Goal: Understand process/instructions: Learn how to perform a task or action

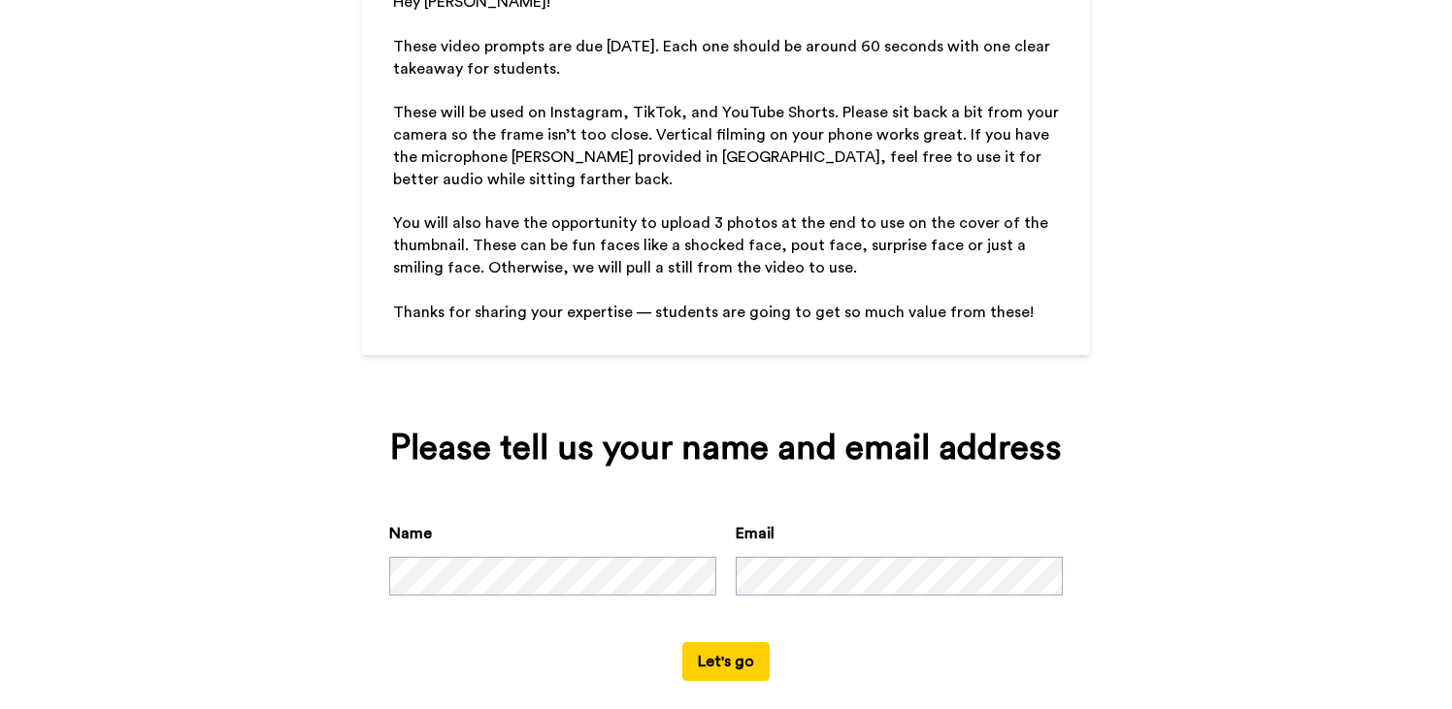
scroll to position [258, 0]
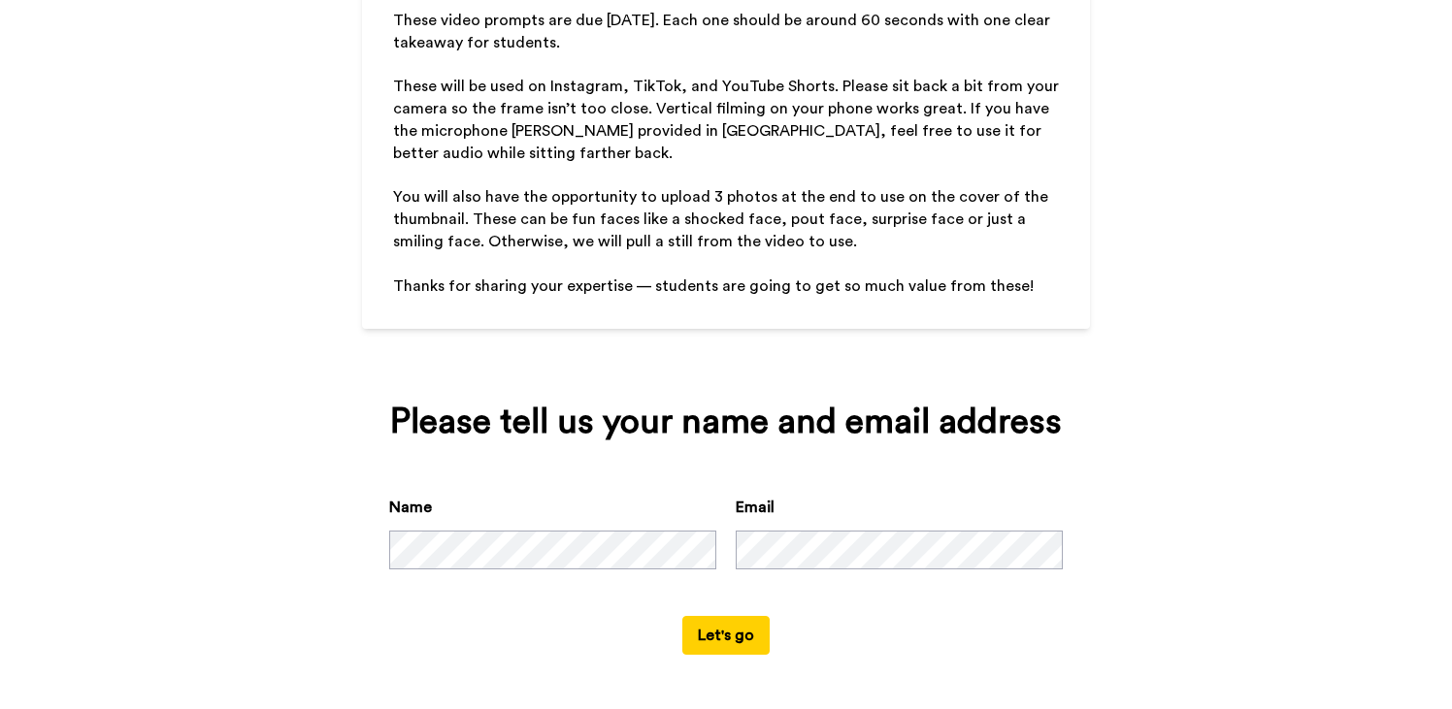
click at [722, 644] on button "Let's go" at bounding box center [725, 635] width 87 height 39
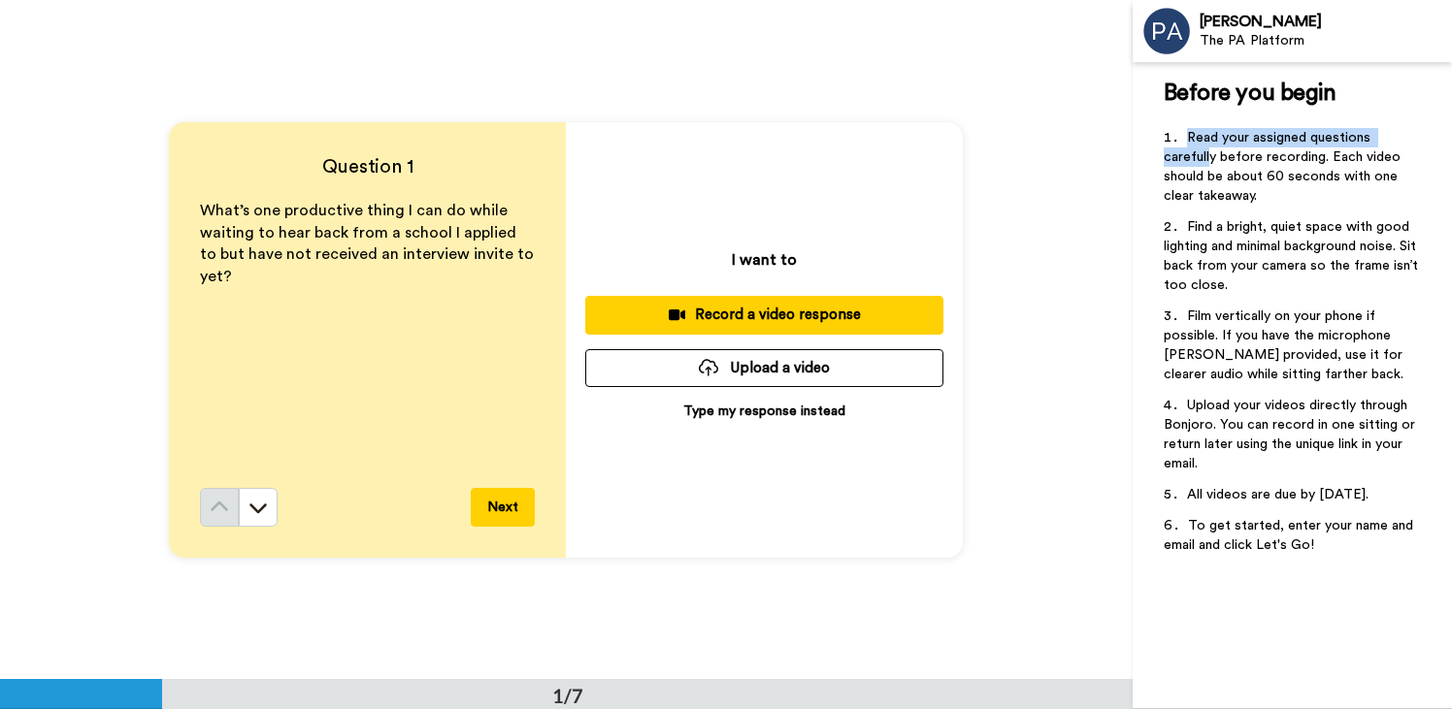
drag, startPoint x: 1140, startPoint y: 134, endPoint x: 1204, endPoint y: 161, distance: 69.6
click at [1205, 164] on div "Before you begin ﻿ Read your assigned questions carefully before recording. Eac…" at bounding box center [1291, 385] width 319 height 647
click at [278, 288] on p "﻿" at bounding box center [367, 299] width 335 height 22
click at [287, 244] on p "What’s one productive thing I can do while waiting to hear back from a school I…" at bounding box center [367, 244] width 335 height 88
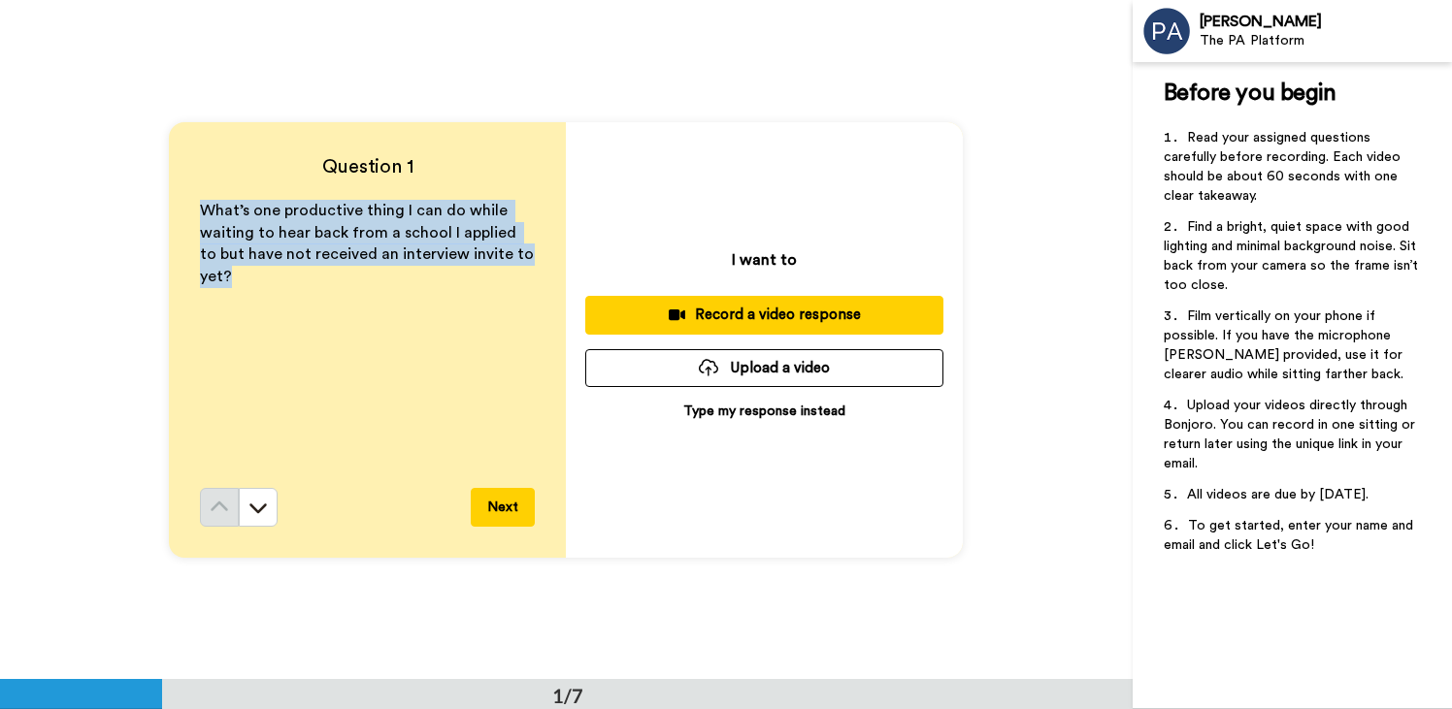
click at [287, 244] on p "What’s one productive thing I can do while waiting to hear back from a school I…" at bounding box center [367, 244] width 335 height 88
copy span "What’s one productive thing I can do while waiting to hear back from a school I…"
click at [496, 505] on button "Next" at bounding box center [503, 507] width 64 height 39
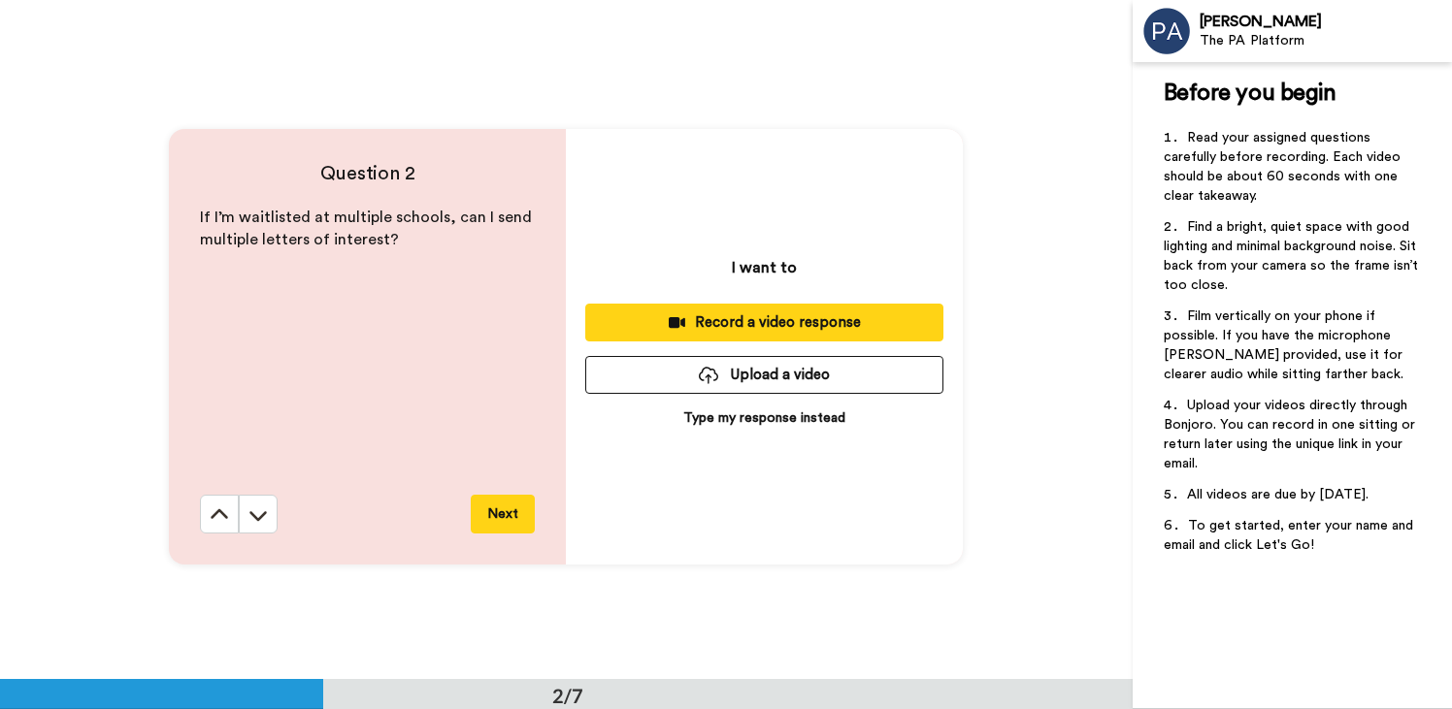
scroll to position [680, 0]
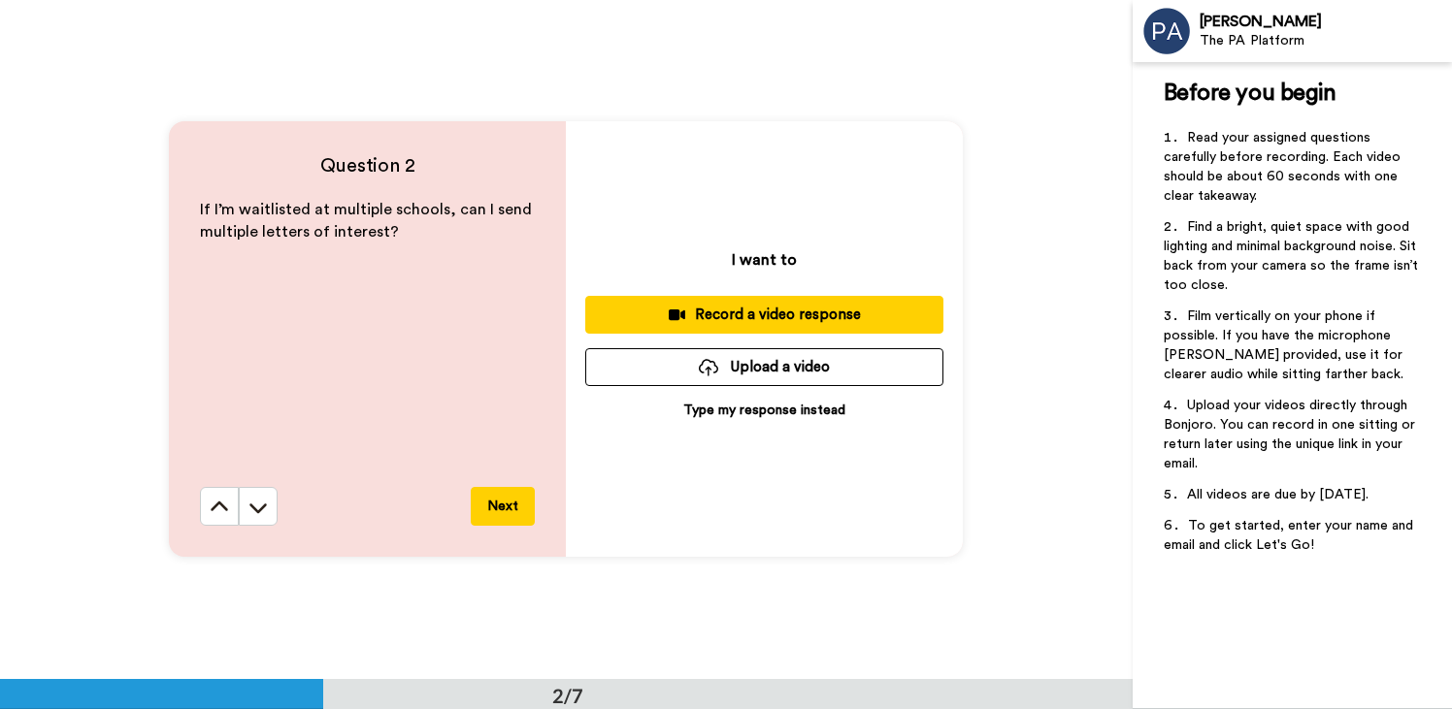
click at [258, 244] on p "﻿" at bounding box center [367, 255] width 335 height 22
click at [260, 217] on span "If I’m waitlisted at multiple schools, can I send multiple letters of interest?" at bounding box center [368, 221] width 336 height 38
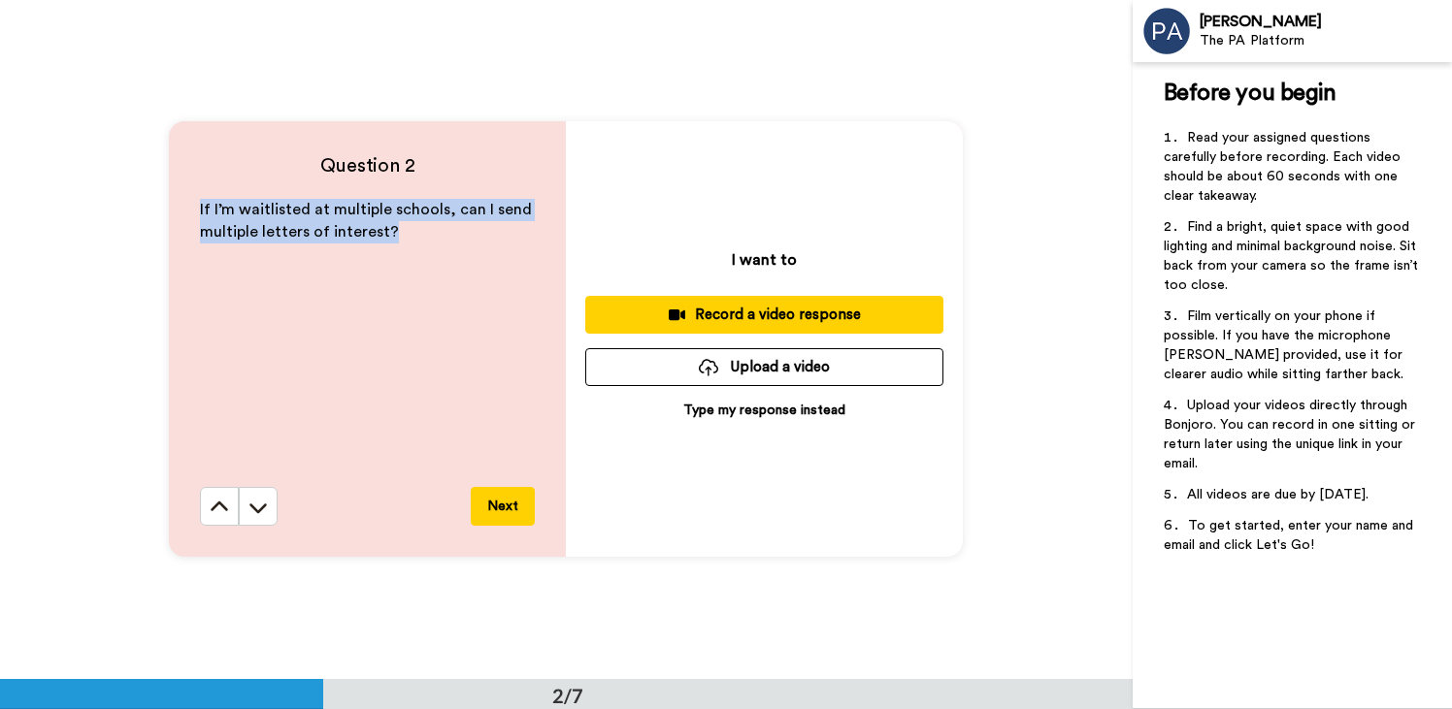
click at [260, 217] on span "If I’m waitlisted at multiple schools, can I send multiple letters of interest?" at bounding box center [368, 221] width 336 height 38
copy span "If I’m waitlisted at multiple schools, can I send multiple letters of interest?"
click at [512, 519] on button "Next" at bounding box center [503, 506] width 64 height 39
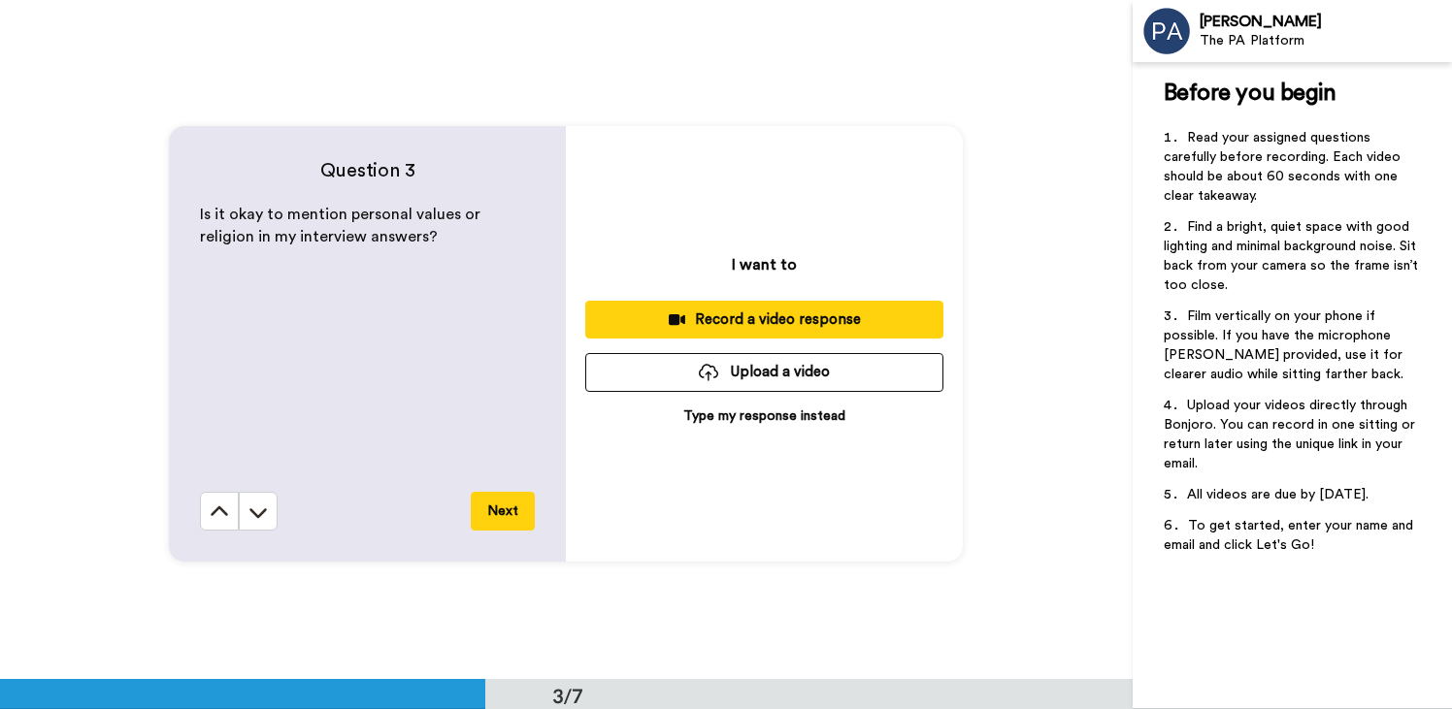
scroll to position [1359, 0]
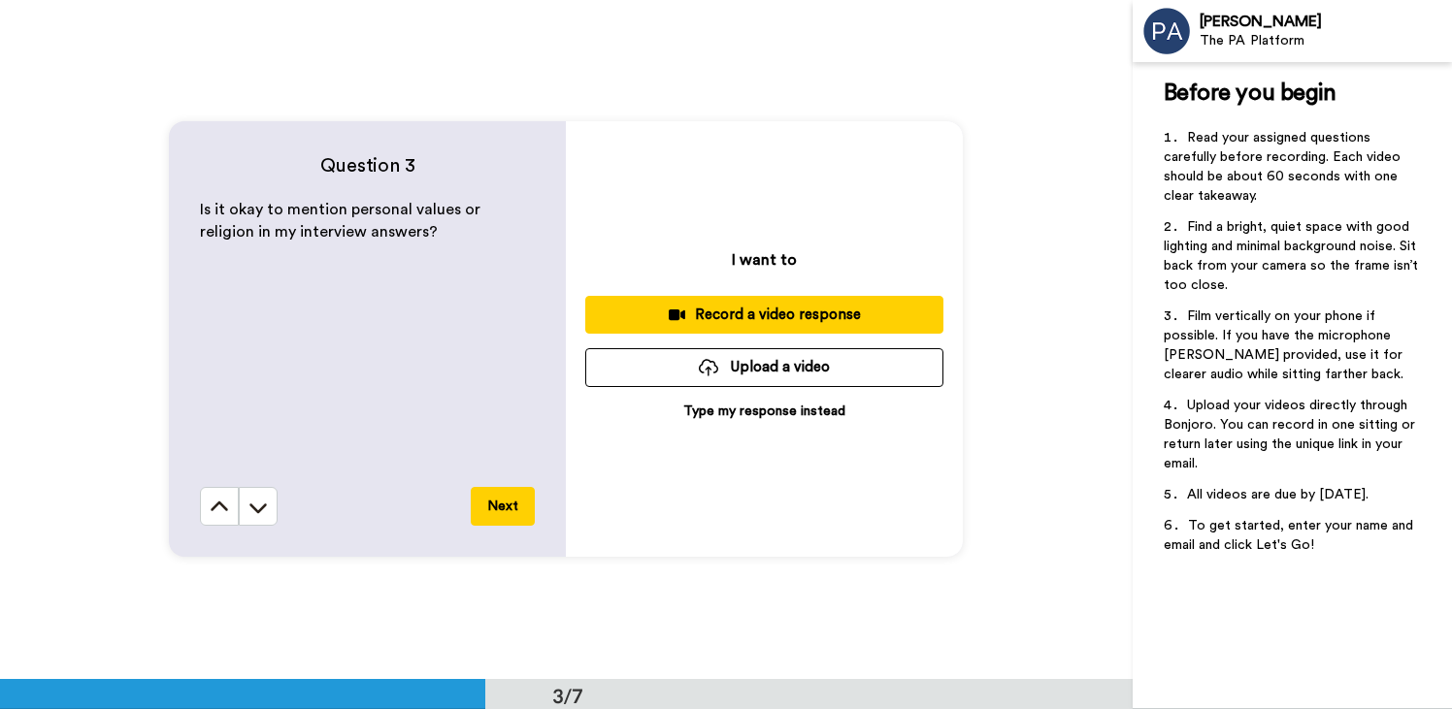
click at [285, 218] on span "Is it okay to mention personal values or religion in my interview answers?" at bounding box center [342, 221] width 284 height 38
copy span "Is it okay to mention personal values or religion in my interview answers?"
click at [486, 496] on button "Next" at bounding box center [503, 506] width 64 height 39
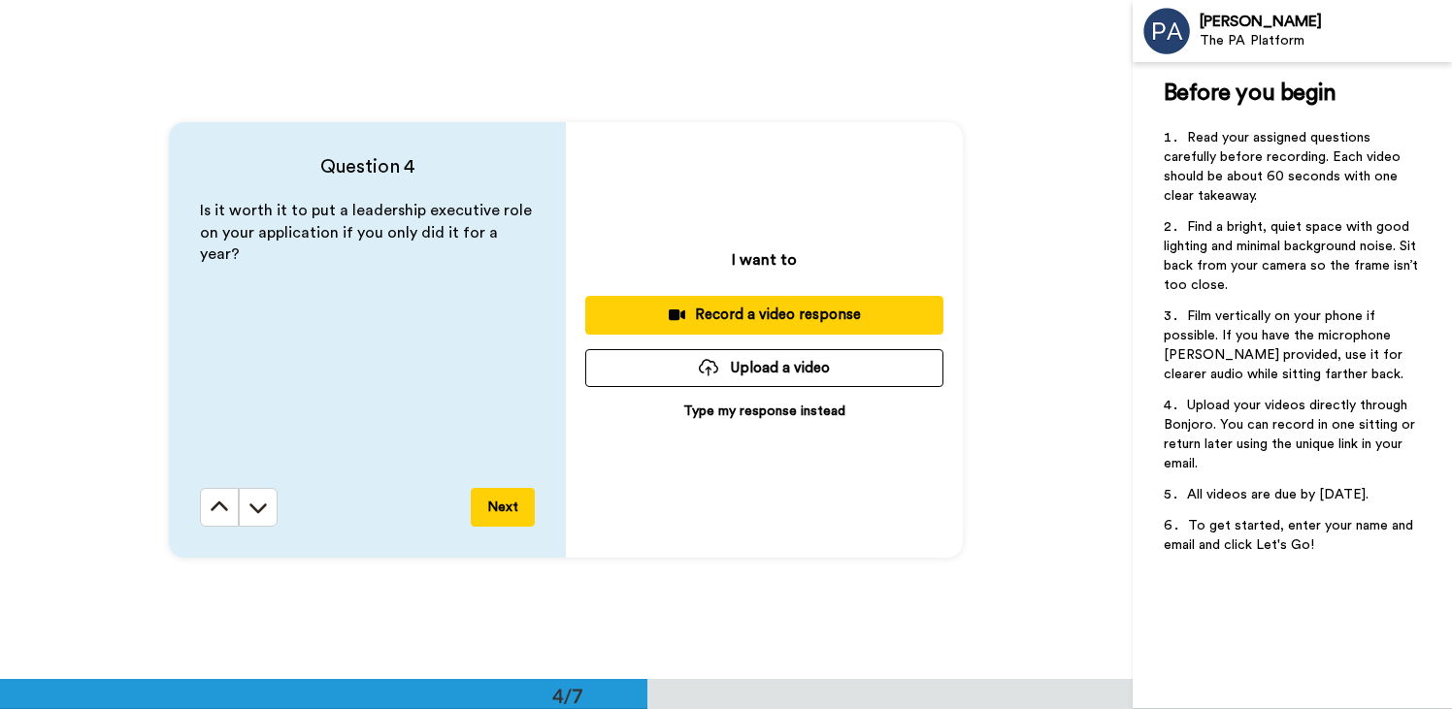
scroll to position [2040, 0]
click at [283, 210] on span "Is it worth it to put a leadership executive role on your application if you on…" at bounding box center [368, 232] width 336 height 60
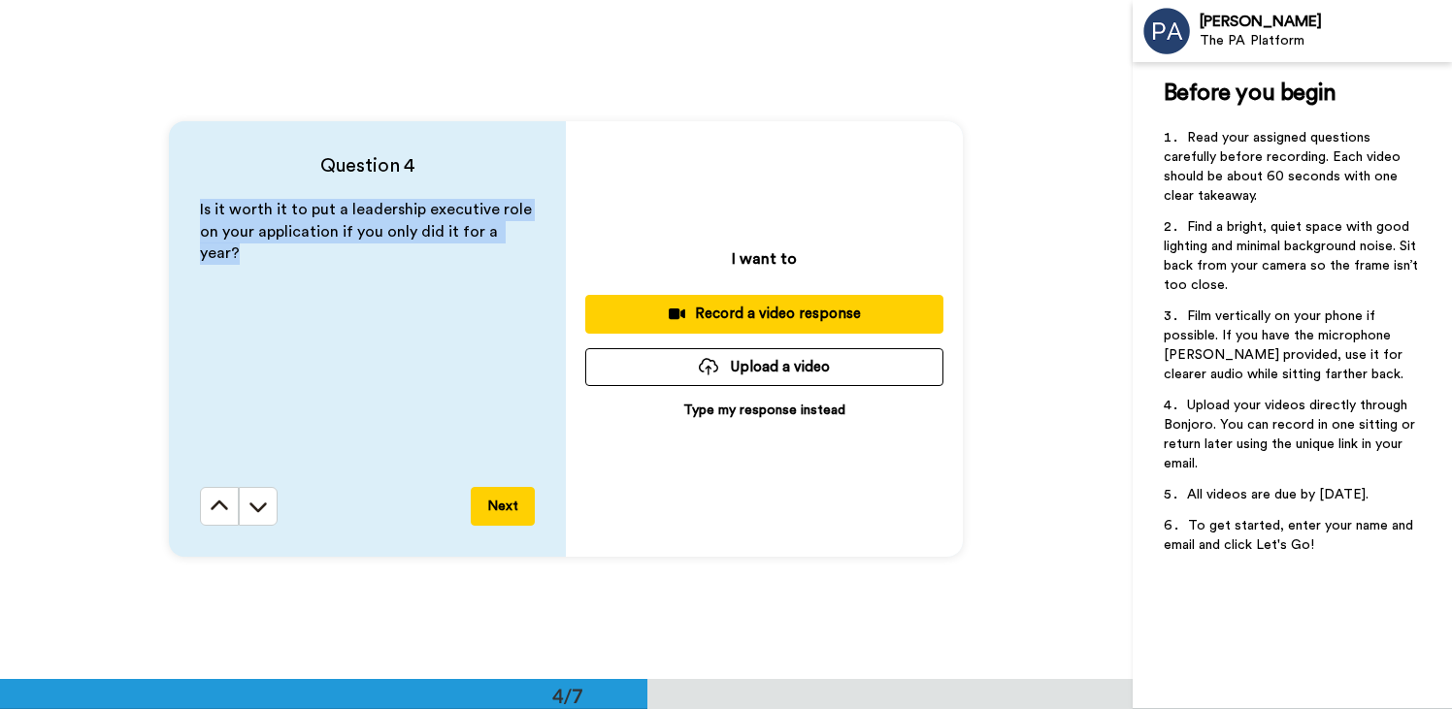
click at [283, 210] on span "Is it worth it to put a leadership executive role on your application if you on…" at bounding box center [368, 232] width 336 height 60
copy span "Is it worth it to put a leadership executive role on your application if you on…"
click at [485, 496] on button "Next" at bounding box center [503, 506] width 64 height 39
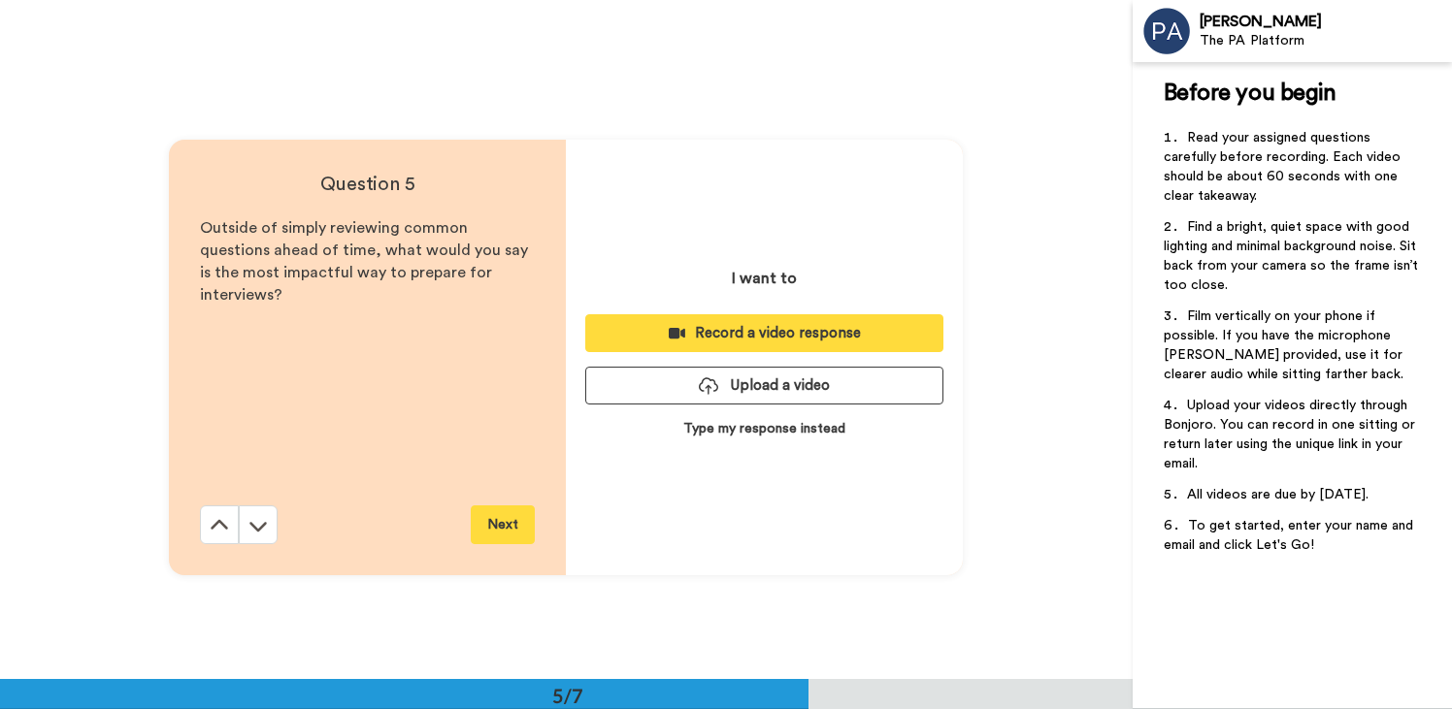
scroll to position [2719, 0]
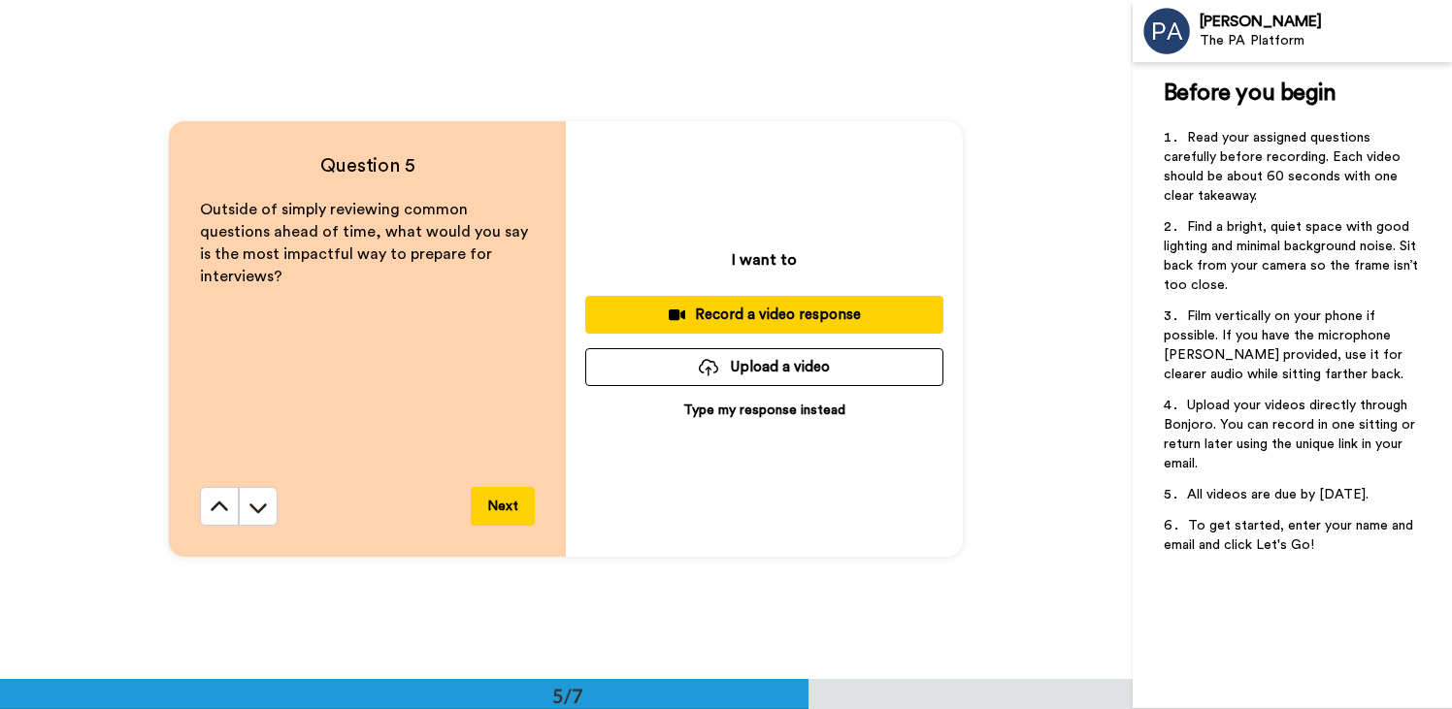
click at [380, 246] on span "Outside of simply reviewing common questions ahead of time, what would you say …" at bounding box center [366, 243] width 332 height 82
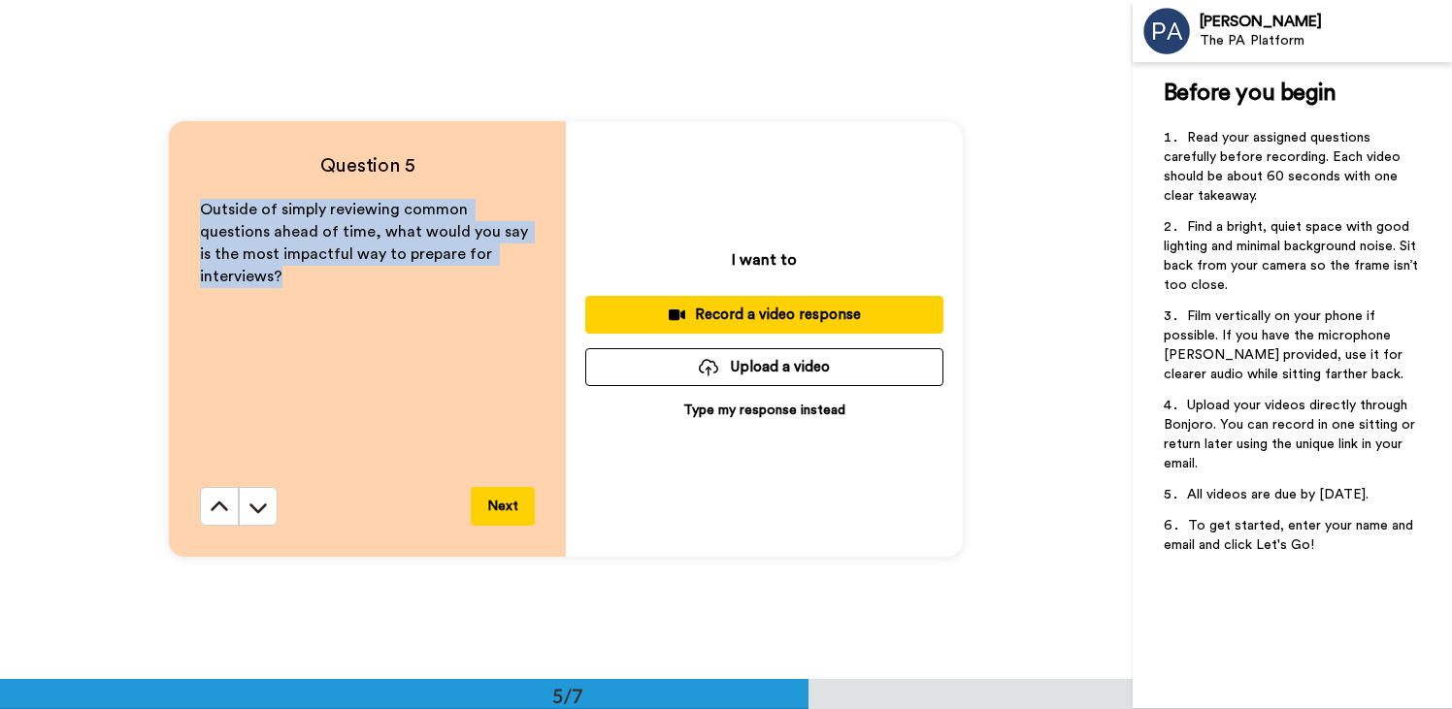
click at [380, 246] on span "Outside of simply reviewing common questions ahead of time, what would you say …" at bounding box center [366, 243] width 332 height 82
copy span "Outside of simply reviewing common questions ahead of time, what would you say …"
click at [509, 501] on button "Next" at bounding box center [503, 506] width 64 height 39
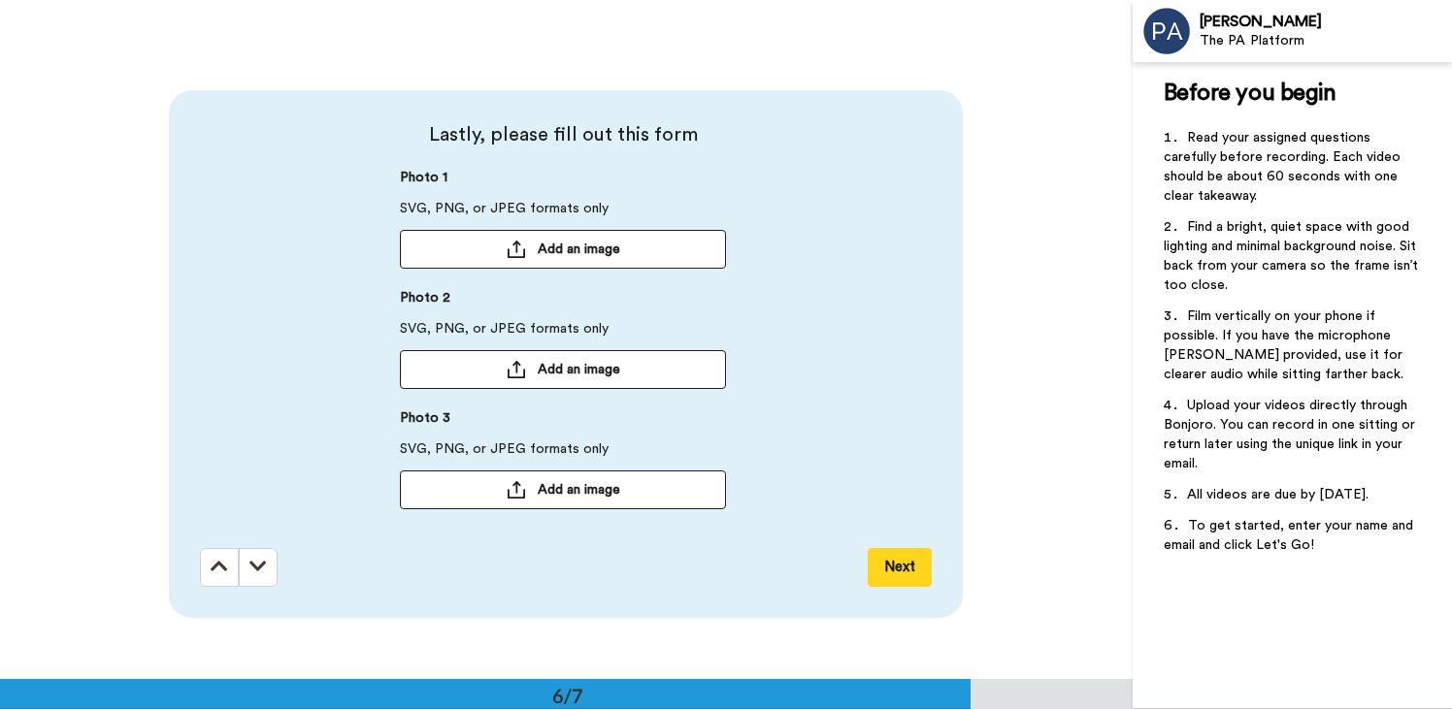
scroll to position [3398, 0]
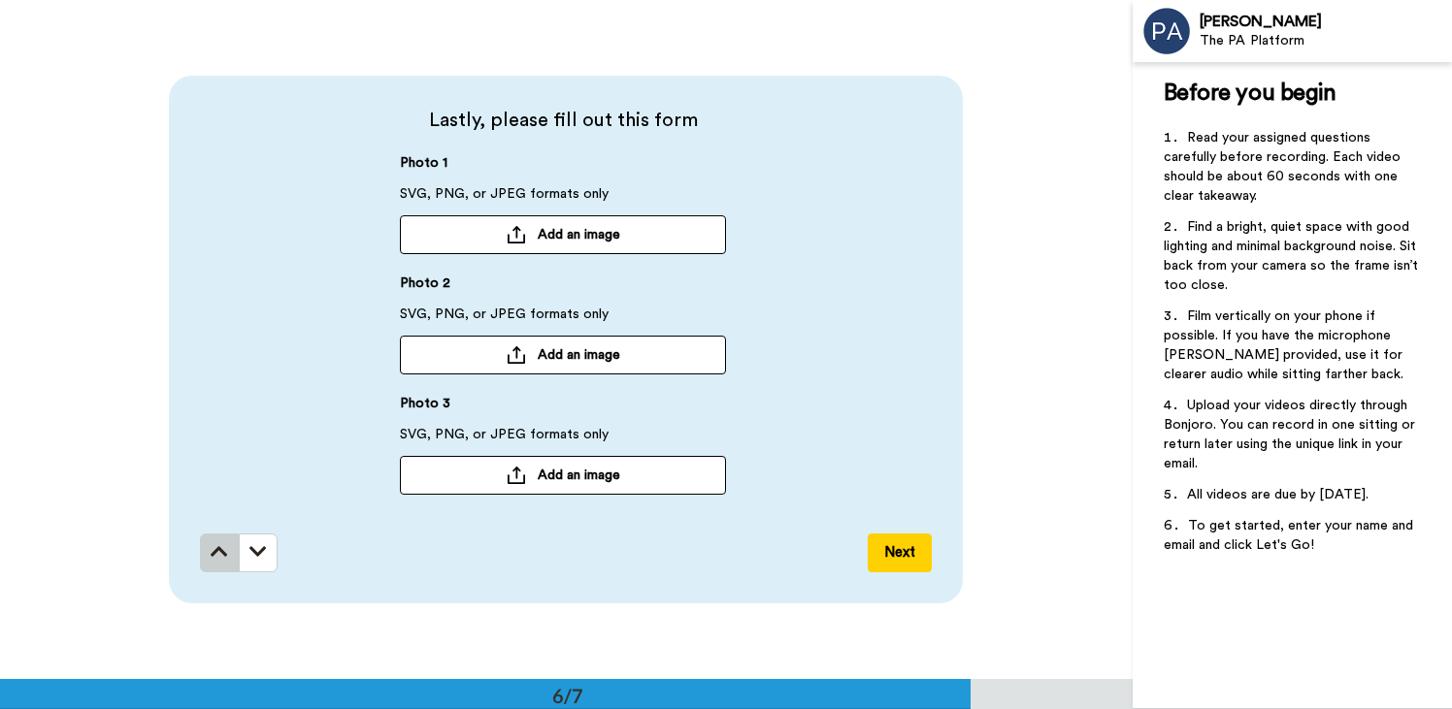
click at [215, 558] on icon at bounding box center [219, 551] width 17 height 19
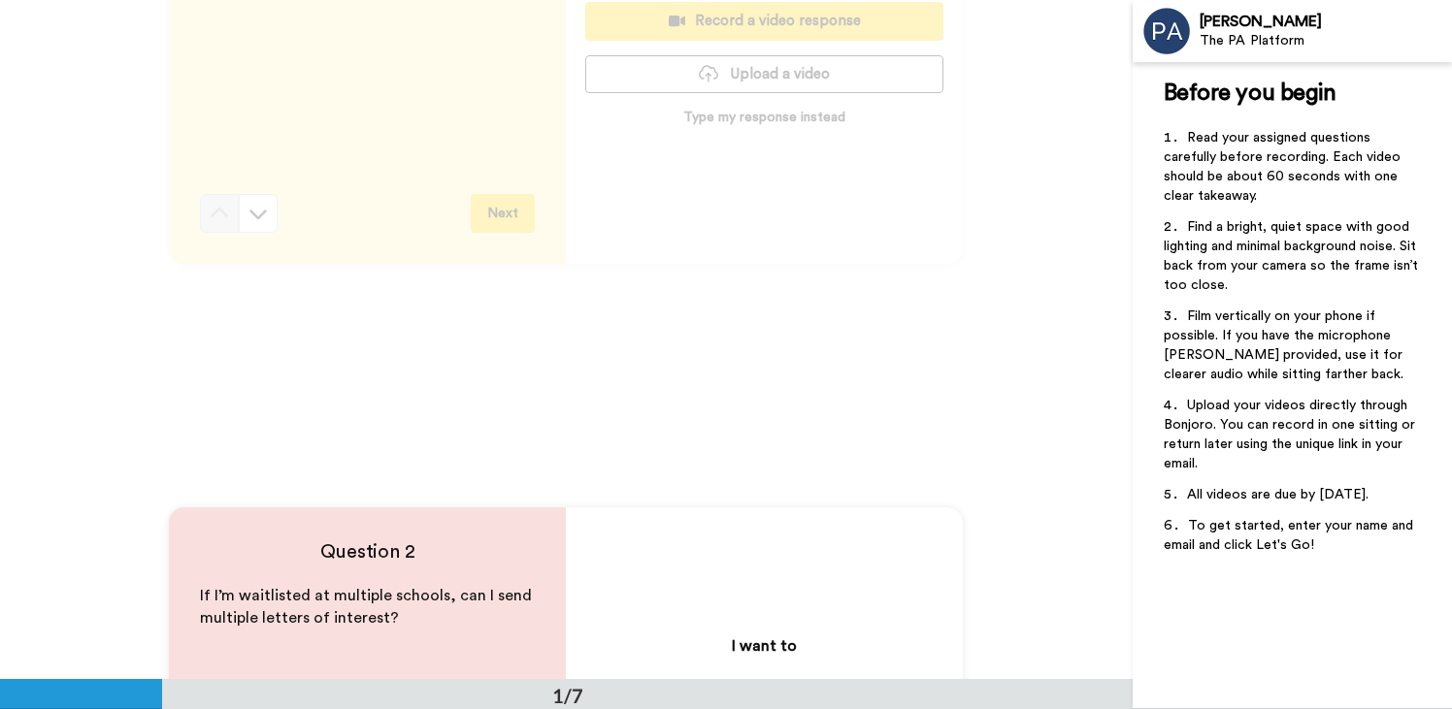
scroll to position [0, 0]
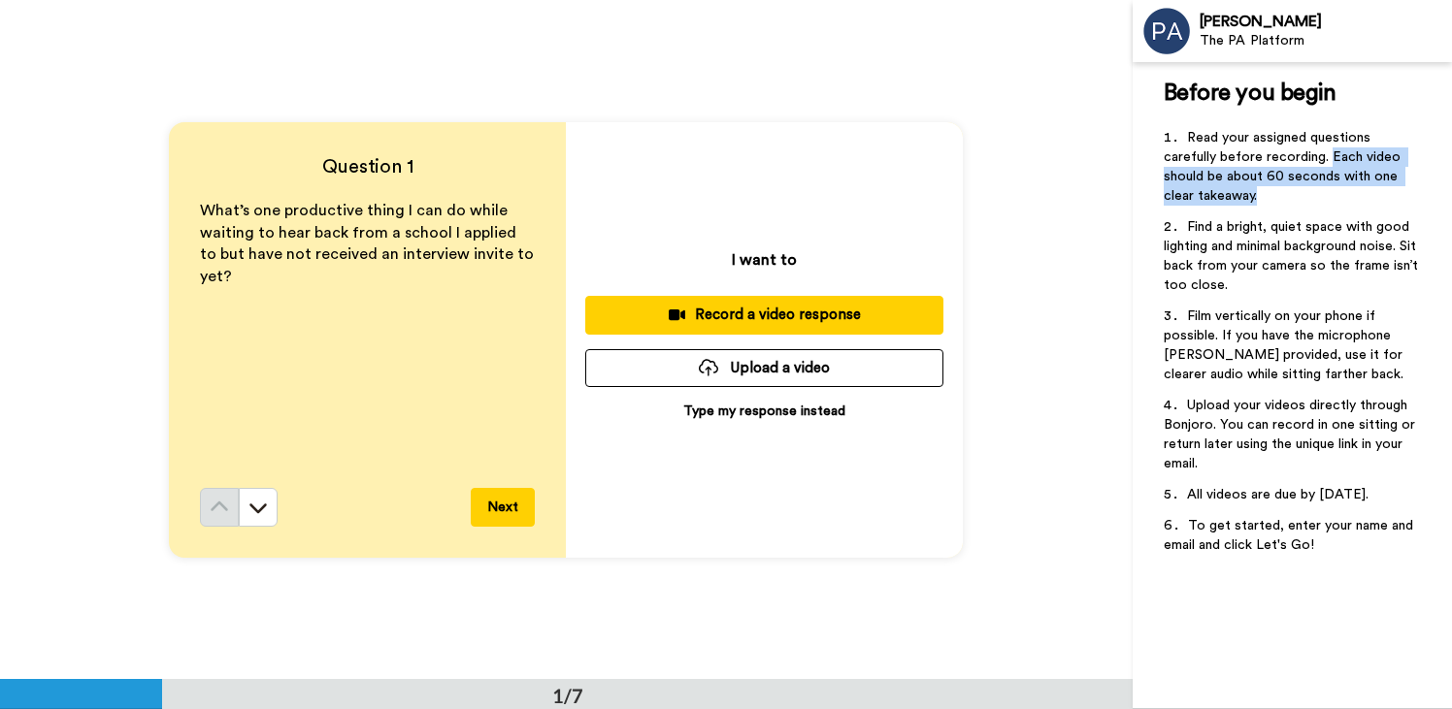
drag, startPoint x: 1329, startPoint y: 156, endPoint x: 1325, endPoint y: 204, distance: 47.7
click at [1325, 204] on li "Read your assigned questions carefully before recording. Each video should be a…" at bounding box center [1291, 172] width 257 height 89
copy span "Each video should be about 60 seconds with one clear takeaway."
